Goal: Find specific page/section: Find specific page/section

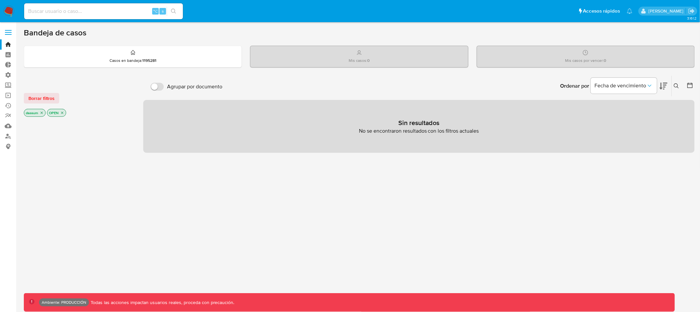
click at [43, 112] on icon "close-filter" at bounding box center [42, 113] width 4 height 4
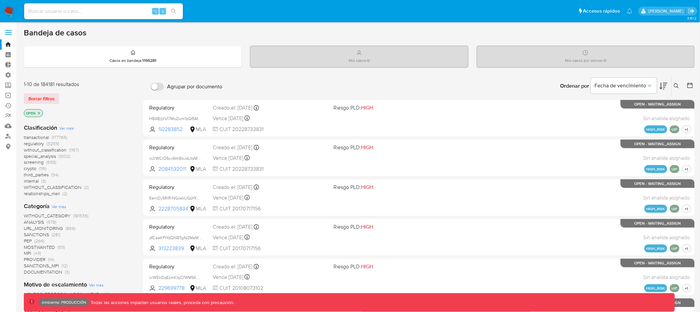
click at [40, 112] on icon "close-filter" at bounding box center [39, 113] width 4 height 4
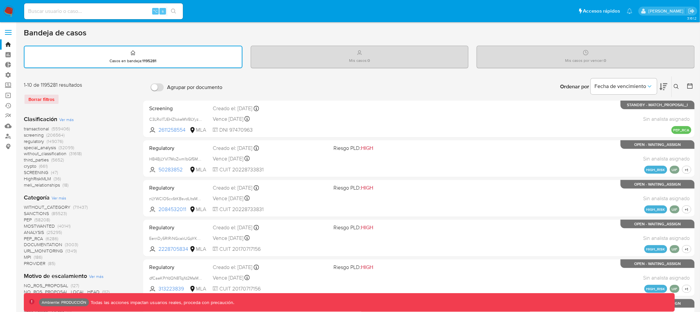
click at [75, 13] on input at bounding box center [103, 11] width 159 height 9
type input "assum.[PERSON_NAME]"
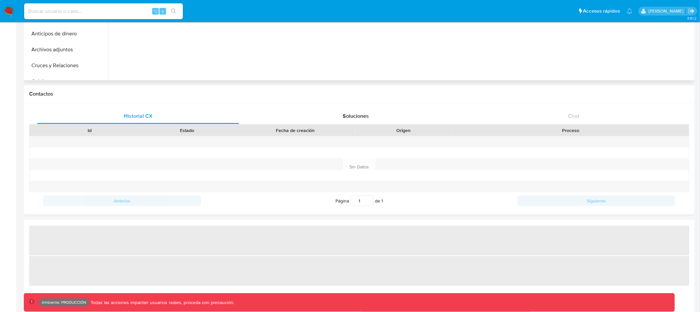
scroll to position [178, 0]
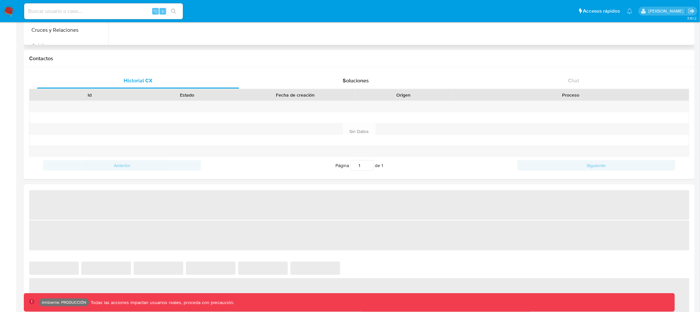
select select "10"
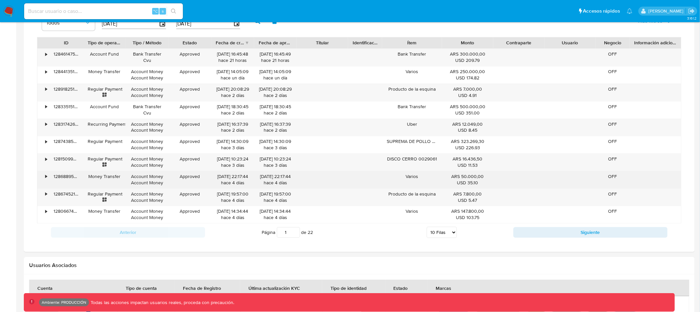
scroll to position [493, 0]
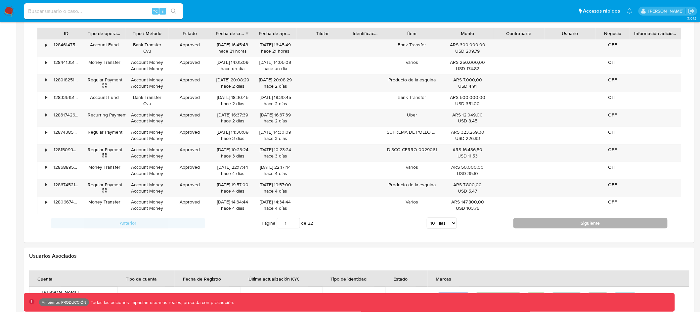
click at [561, 220] on button "Siguiente" at bounding box center [590, 223] width 154 height 11
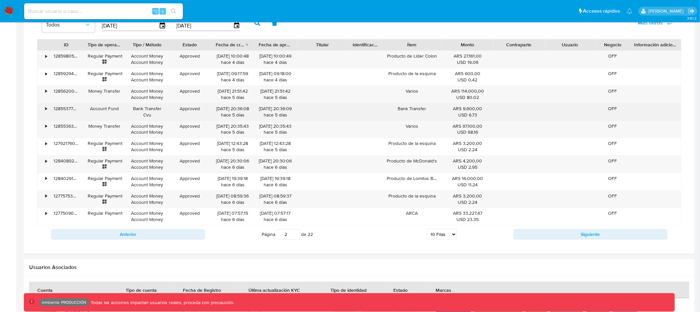
scroll to position [472, 0]
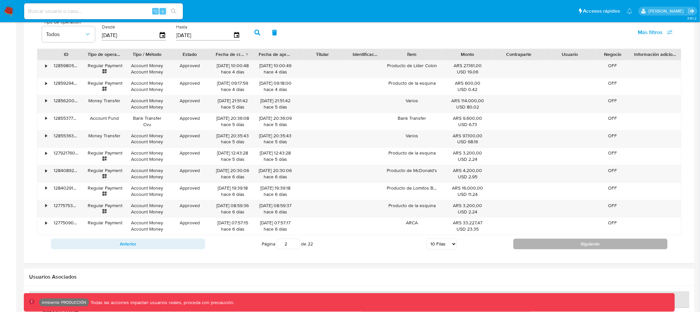
click at [606, 245] on button "Siguiente" at bounding box center [590, 244] width 154 height 11
type input "4"
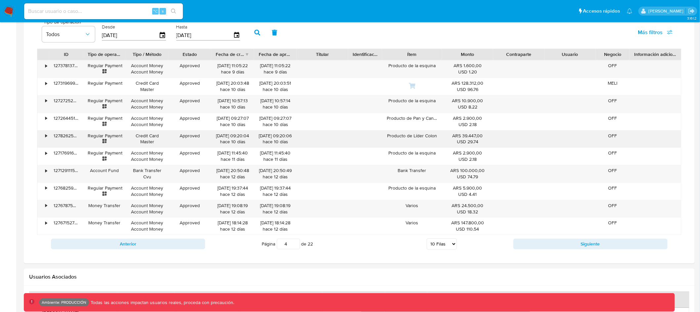
click at [46, 138] on div "•" at bounding box center [46, 136] width 2 height 6
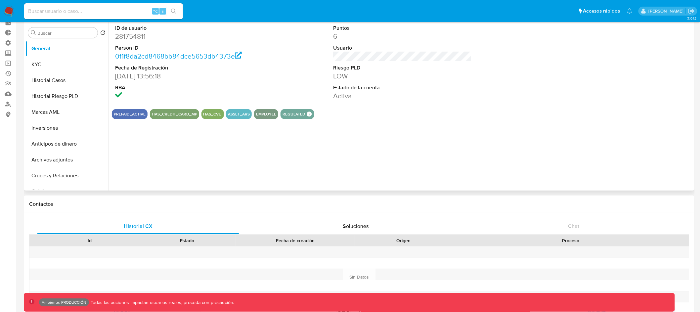
scroll to position [0, 0]
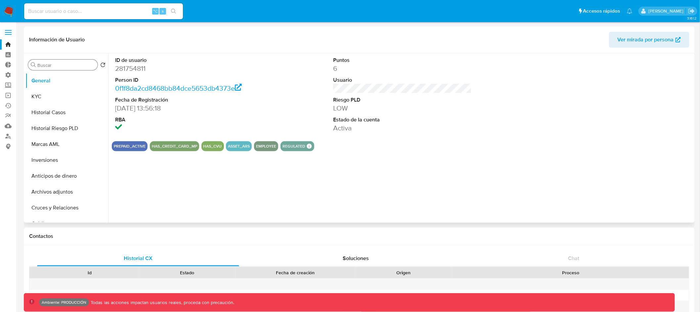
click at [67, 63] on input "Buscar" at bounding box center [66, 65] width 58 height 6
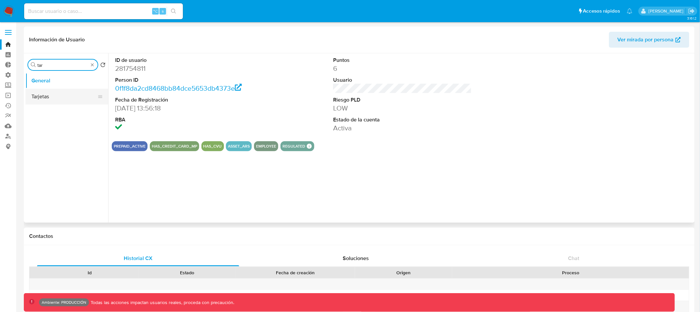
type input "tar"
click at [64, 95] on button "Tarjetas" at bounding box center [63, 97] width 77 height 16
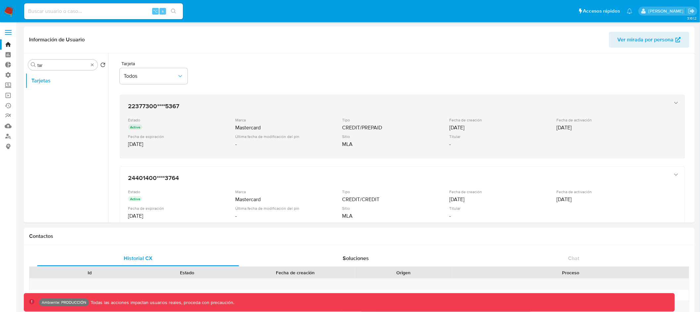
click at [675, 102] on icon "button" at bounding box center [676, 103] width 7 height 7
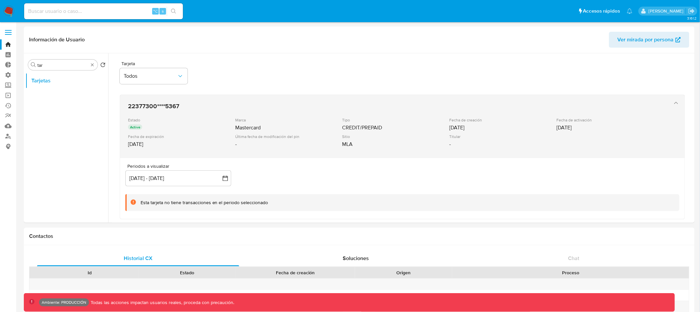
click at [675, 102] on icon "button" at bounding box center [676, 103] width 7 height 7
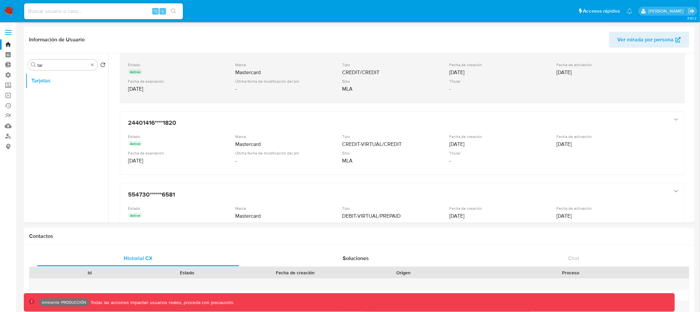
scroll to position [179, 0]
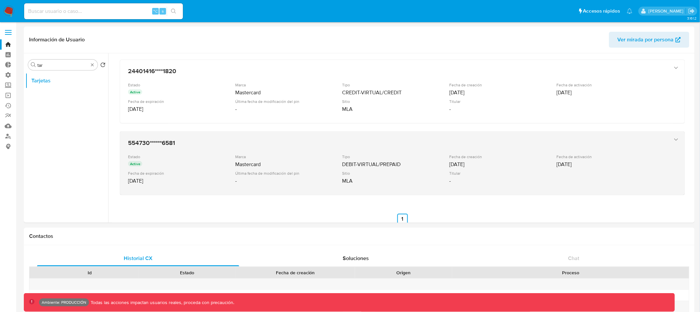
click at [671, 138] on div "button" at bounding box center [675, 163] width 8 height 54
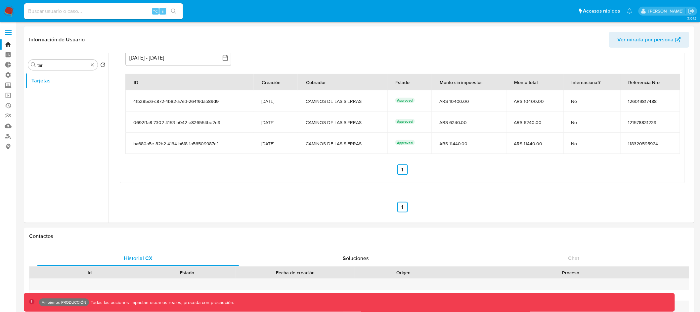
scroll to position [211, 0]
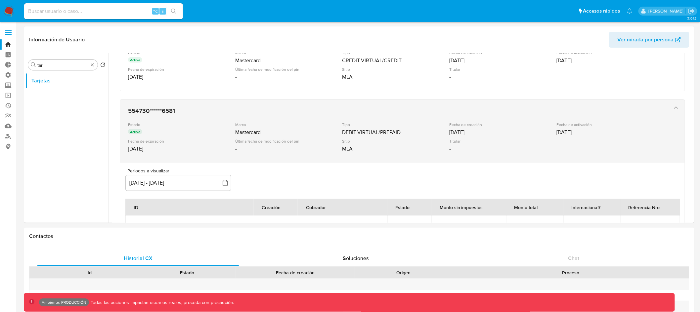
click at [606, 117] on div "554730******6581 Estado Active Marca Mastercard Tipo DEBIT-VIRTUAL/PREPAID Fech…" at bounding box center [395, 131] width 541 height 54
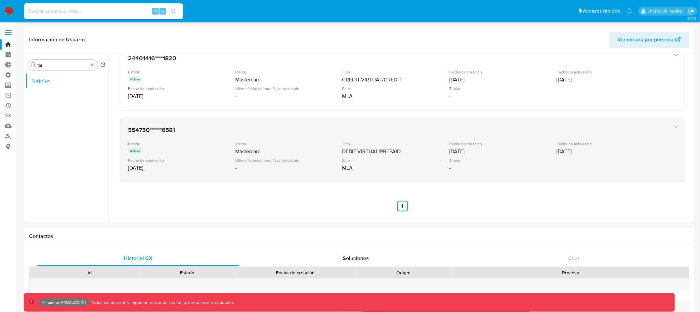
scroll to position [191, 0]
